Goal: Information Seeking & Learning: Compare options

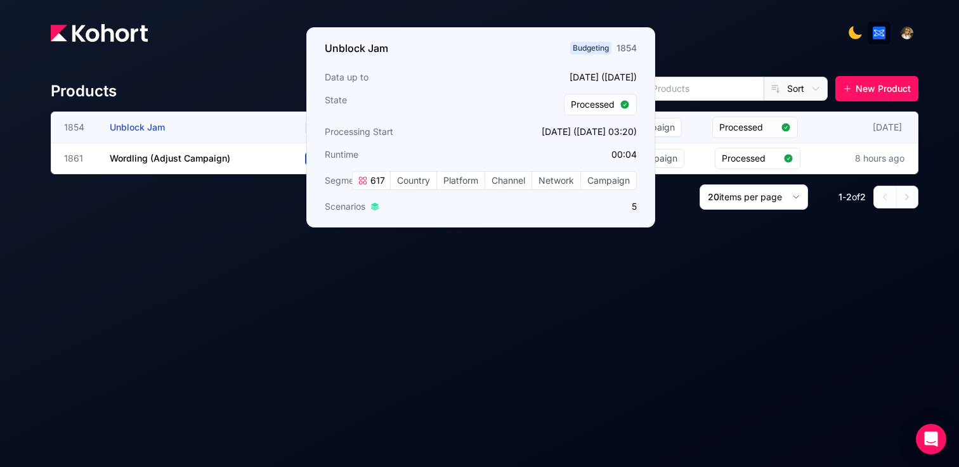
click at [133, 126] on span "Unblock Jam" at bounding box center [137, 127] width 55 height 11
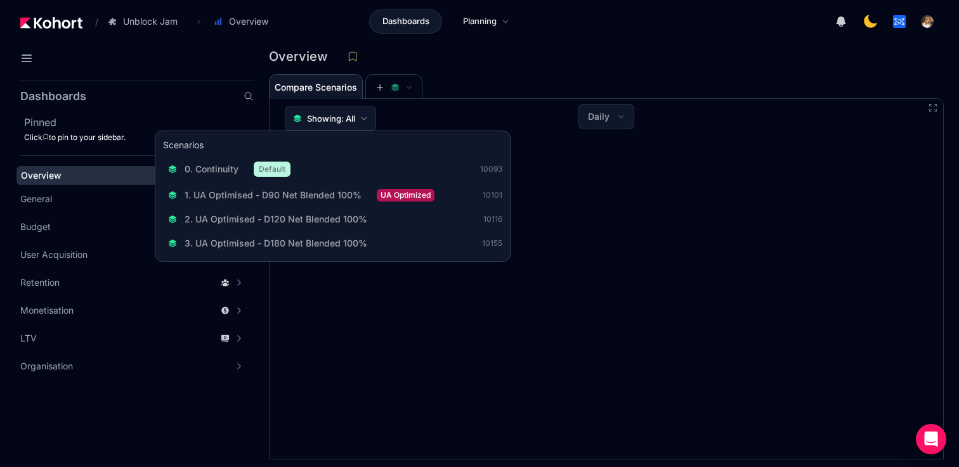
click at [335, 117] on span "Showing: All" at bounding box center [331, 118] width 48 height 13
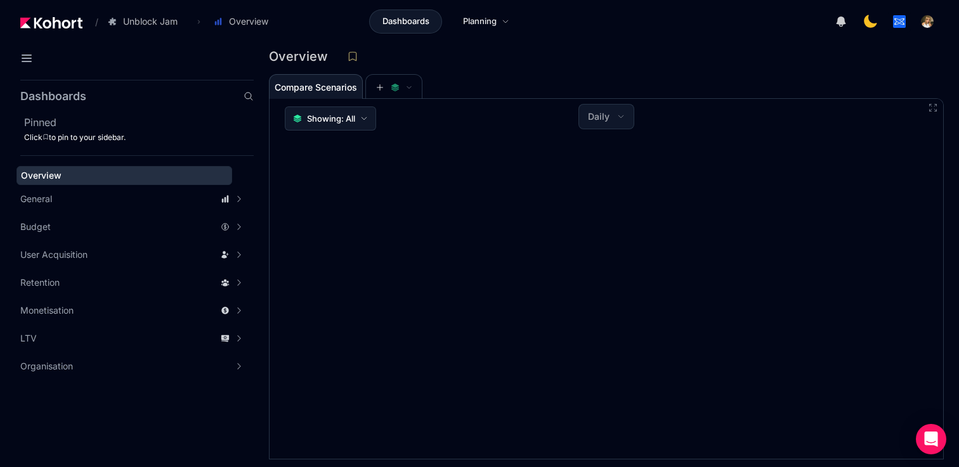
click at [335, 117] on span "Showing: All" at bounding box center [331, 118] width 48 height 13
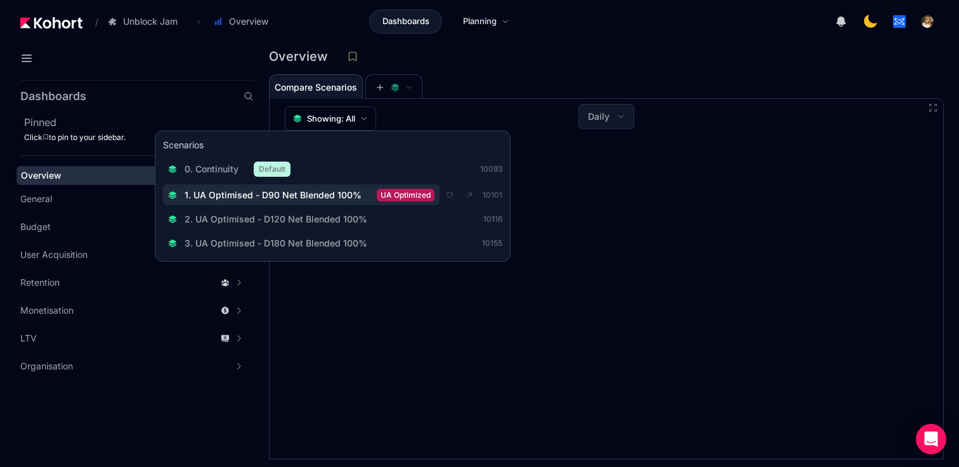
click at [323, 195] on span "1. UA Optimised - D90 Net Blended 100%" at bounding box center [273, 195] width 177 height 13
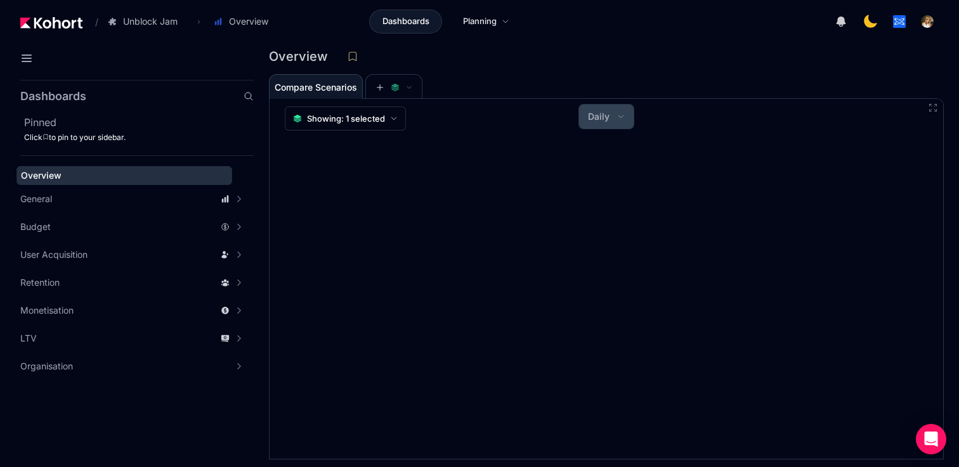
click at [614, 116] on button "Daily" at bounding box center [606, 117] width 55 height 24
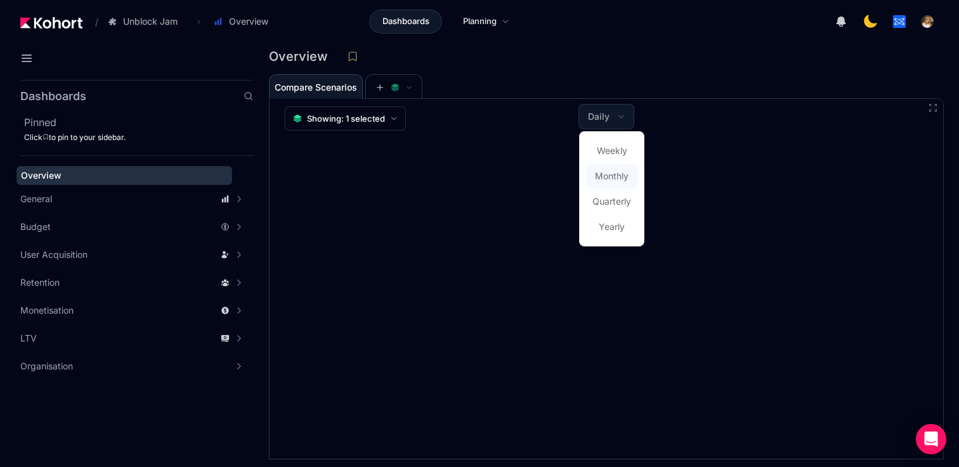
click at [611, 178] on span "Monthly" at bounding box center [612, 176] width 34 height 13
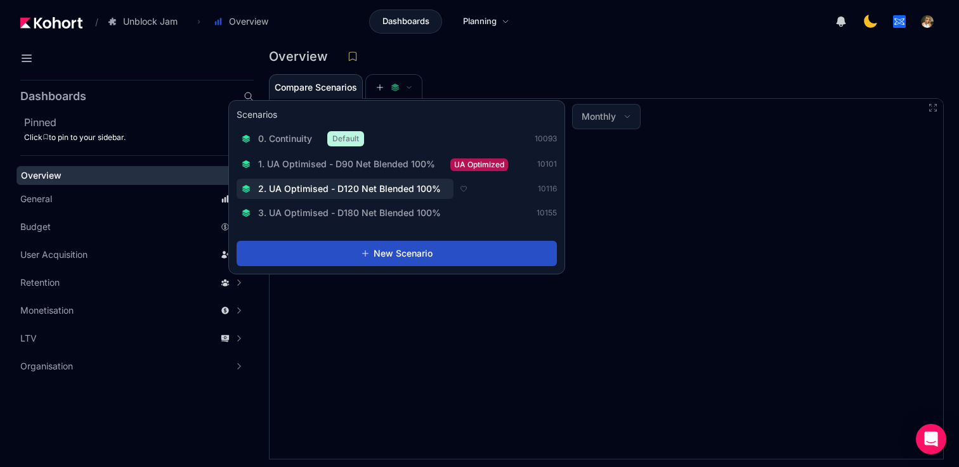
click at [386, 192] on span "2. UA Optimised - D120 Net Blended 100%" at bounding box center [349, 189] width 183 height 13
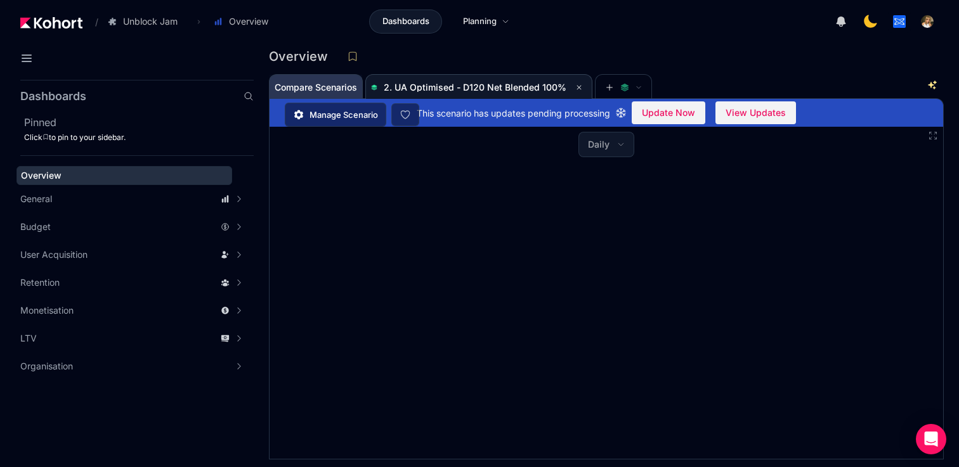
click at [334, 88] on span "Compare Scenarios" at bounding box center [316, 87] width 82 height 9
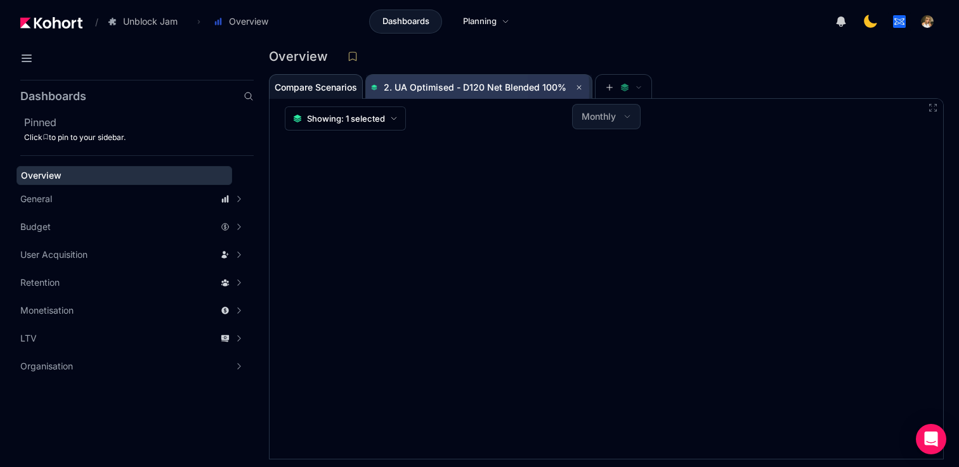
click at [398, 90] on span "2. UA Optimised - D120 Net Blended 100%" at bounding box center [475, 87] width 183 height 11
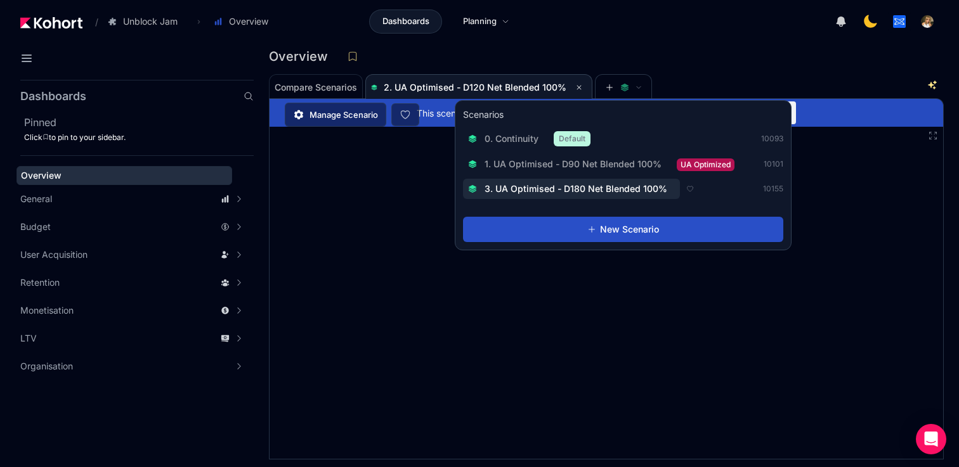
click at [599, 186] on span "3. UA Optimised - D180 Net Blended 100%" at bounding box center [575, 189] width 183 height 13
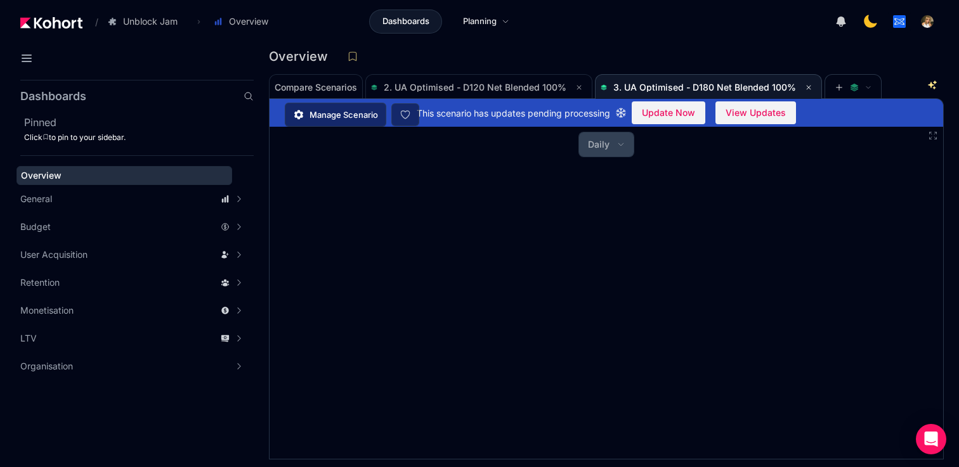
click at [602, 153] on button "Daily" at bounding box center [606, 145] width 55 height 24
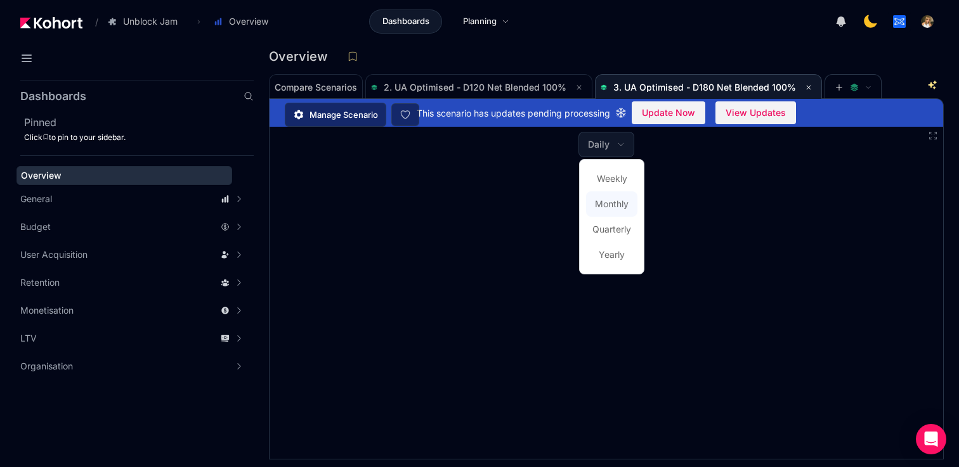
click at [612, 200] on span "Monthly" at bounding box center [612, 204] width 34 height 13
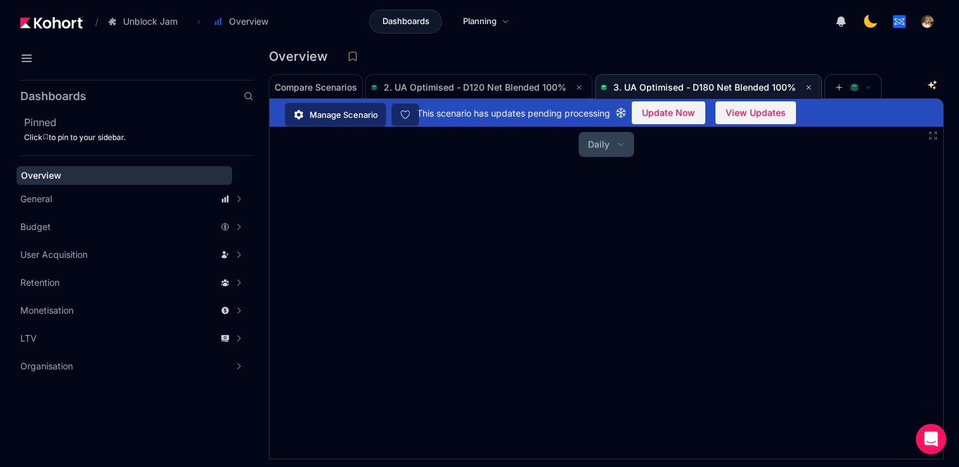
click at [589, 148] on span "Daily" at bounding box center [599, 144] width 22 height 13
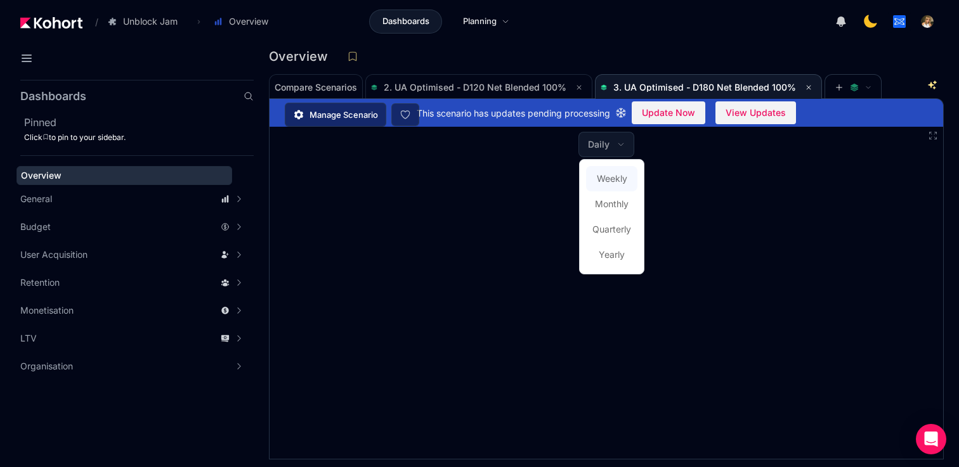
click at [607, 185] on span "Weekly" at bounding box center [612, 178] width 30 height 13
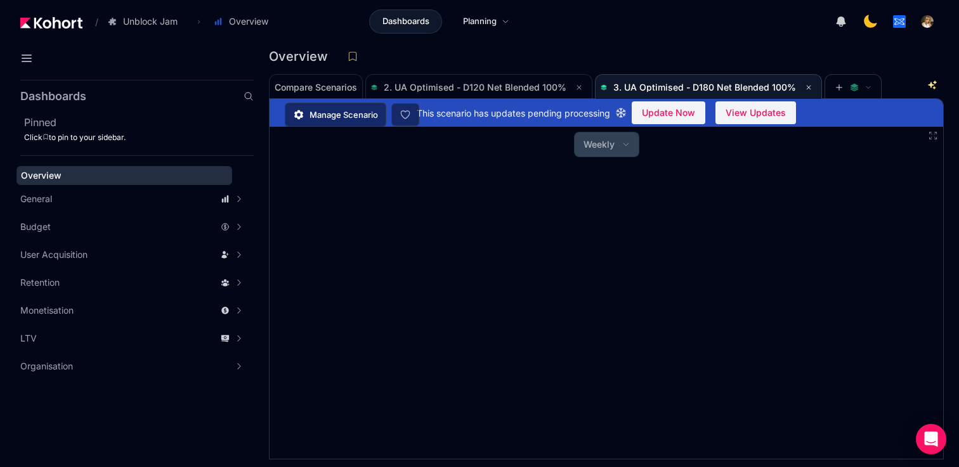
click at [608, 147] on span "Weekly" at bounding box center [598, 144] width 31 height 13
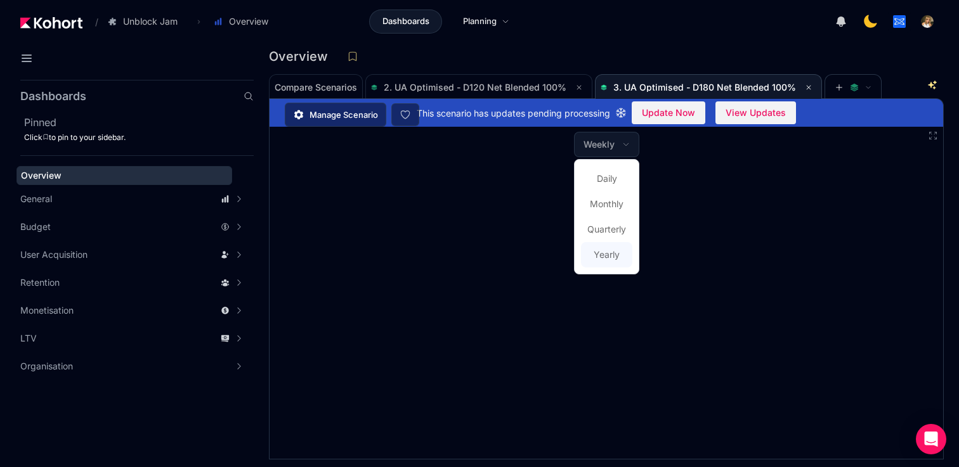
click at [607, 256] on span "Yearly" at bounding box center [607, 255] width 26 height 13
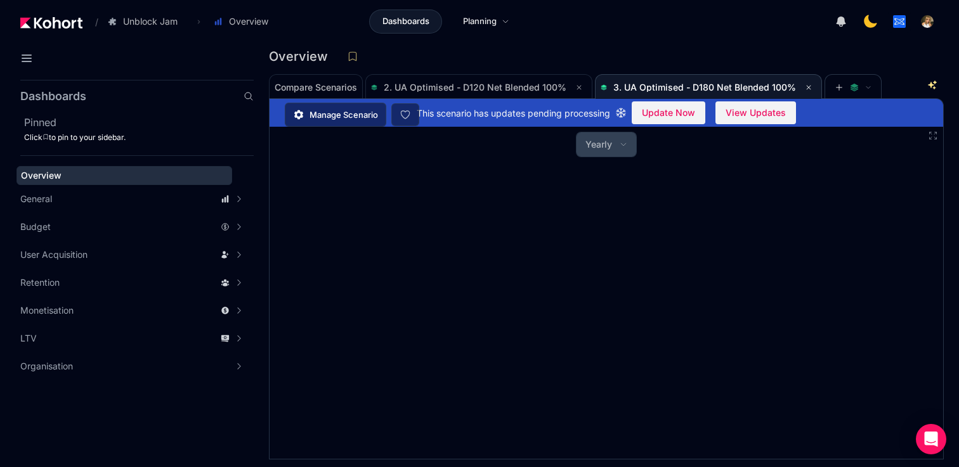
click at [614, 148] on button "Yearly" at bounding box center [606, 145] width 60 height 24
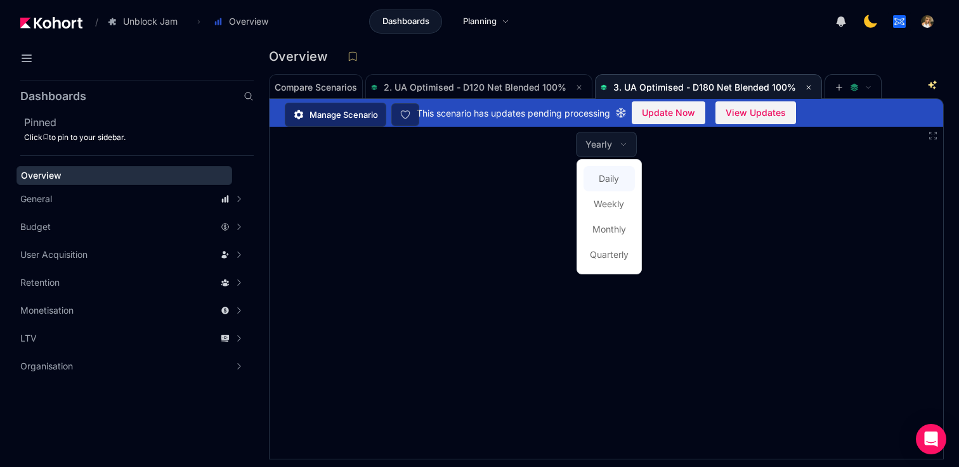
click at [614, 174] on span "Daily" at bounding box center [609, 178] width 20 height 13
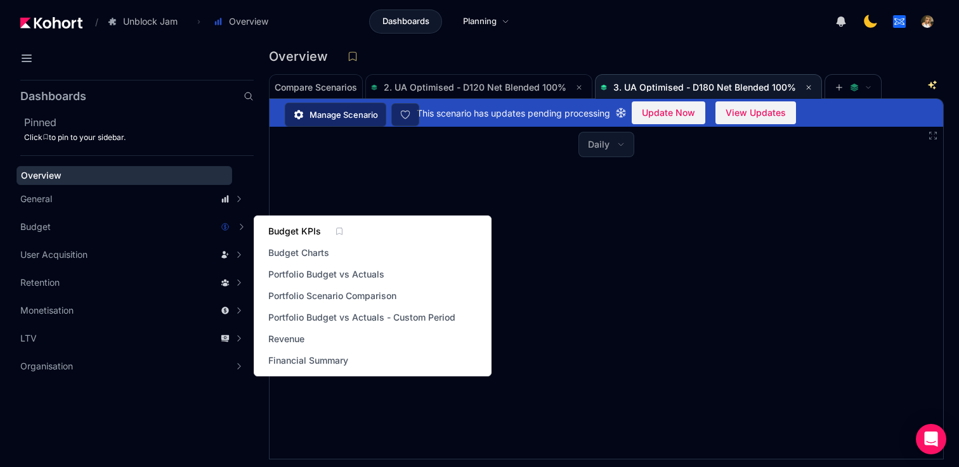
click at [297, 231] on span "Budget KPIs" at bounding box center [294, 231] width 53 height 13
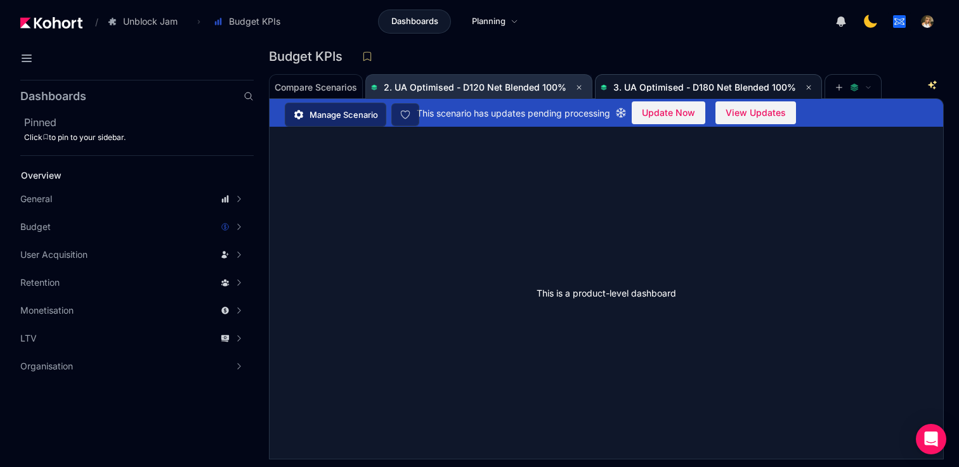
click at [468, 89] on span "2. UA Optimised - D120 Net Blended 100%" at bounding box center [475, 87] width 183 height 11
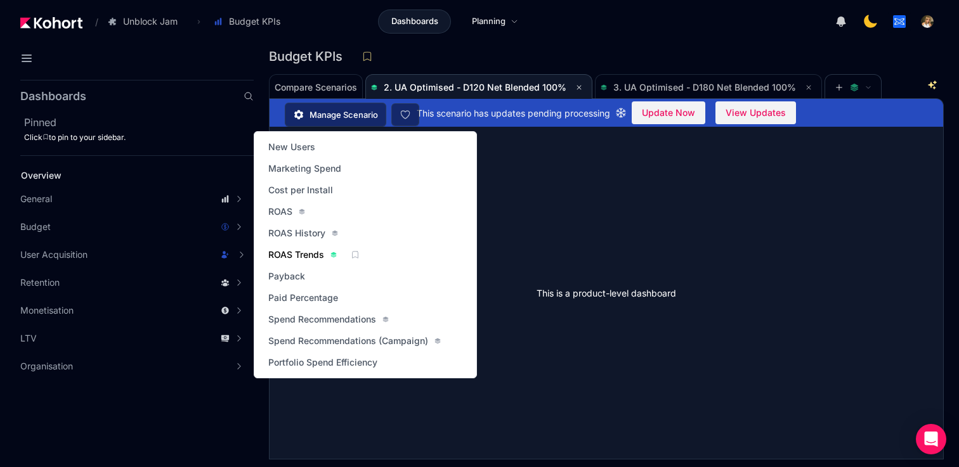
click at [294, 252] on span "ROAS Trends" at bounding box center [296, 255] width 56 height 13
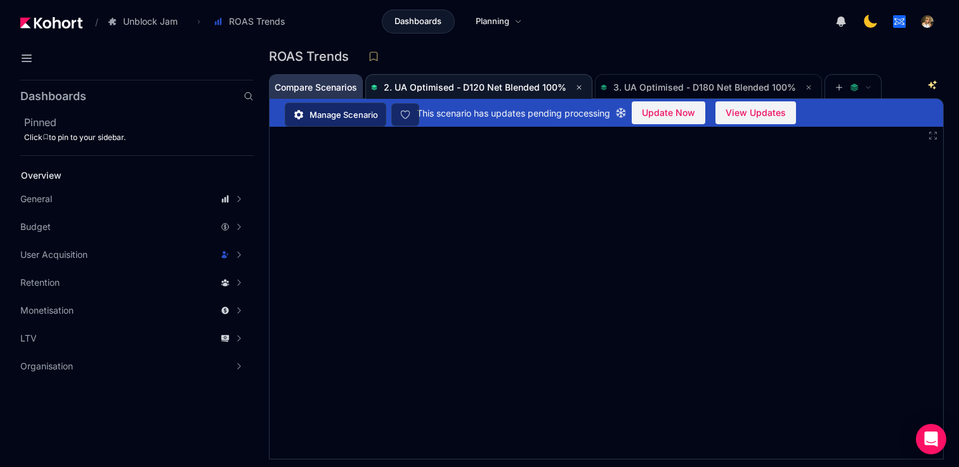
click at [332, 92] on span "Compare Scenarios" at bounding box center [316, 87] width 82 height 9
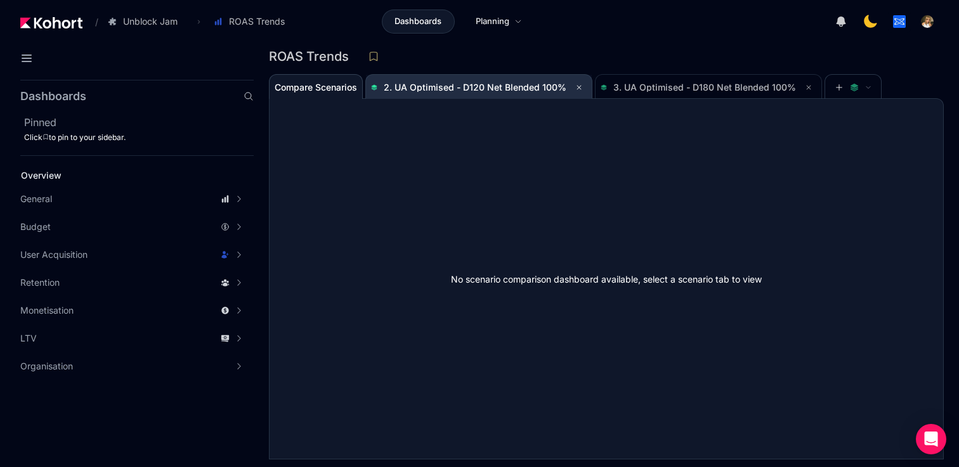
click at [441, 85] on span "2. UA Optimised - D120 Net Blended 100%" at bounding box center [475, 87] width 183 height 11
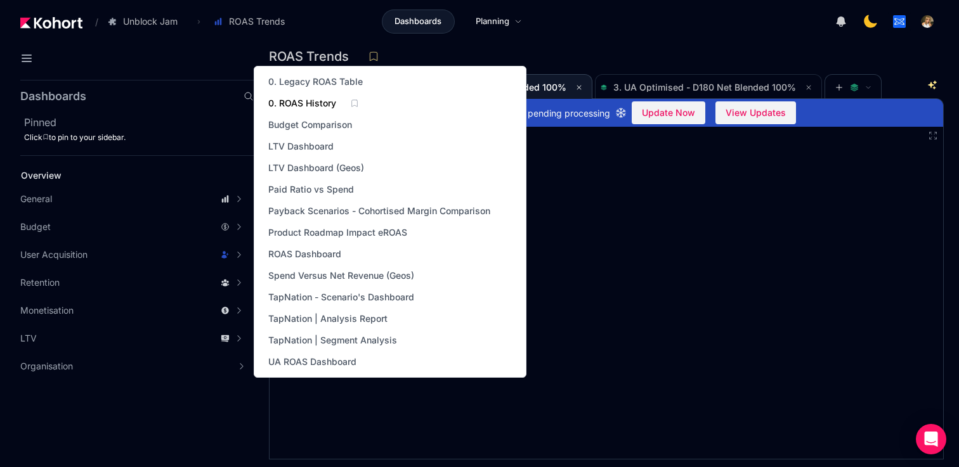
click at [326, 107] on span "0. ROAS History" at bounding box center [302, 103] width 68 height 13
